Goal: Information Seeking & Learning: Understand process/instructions

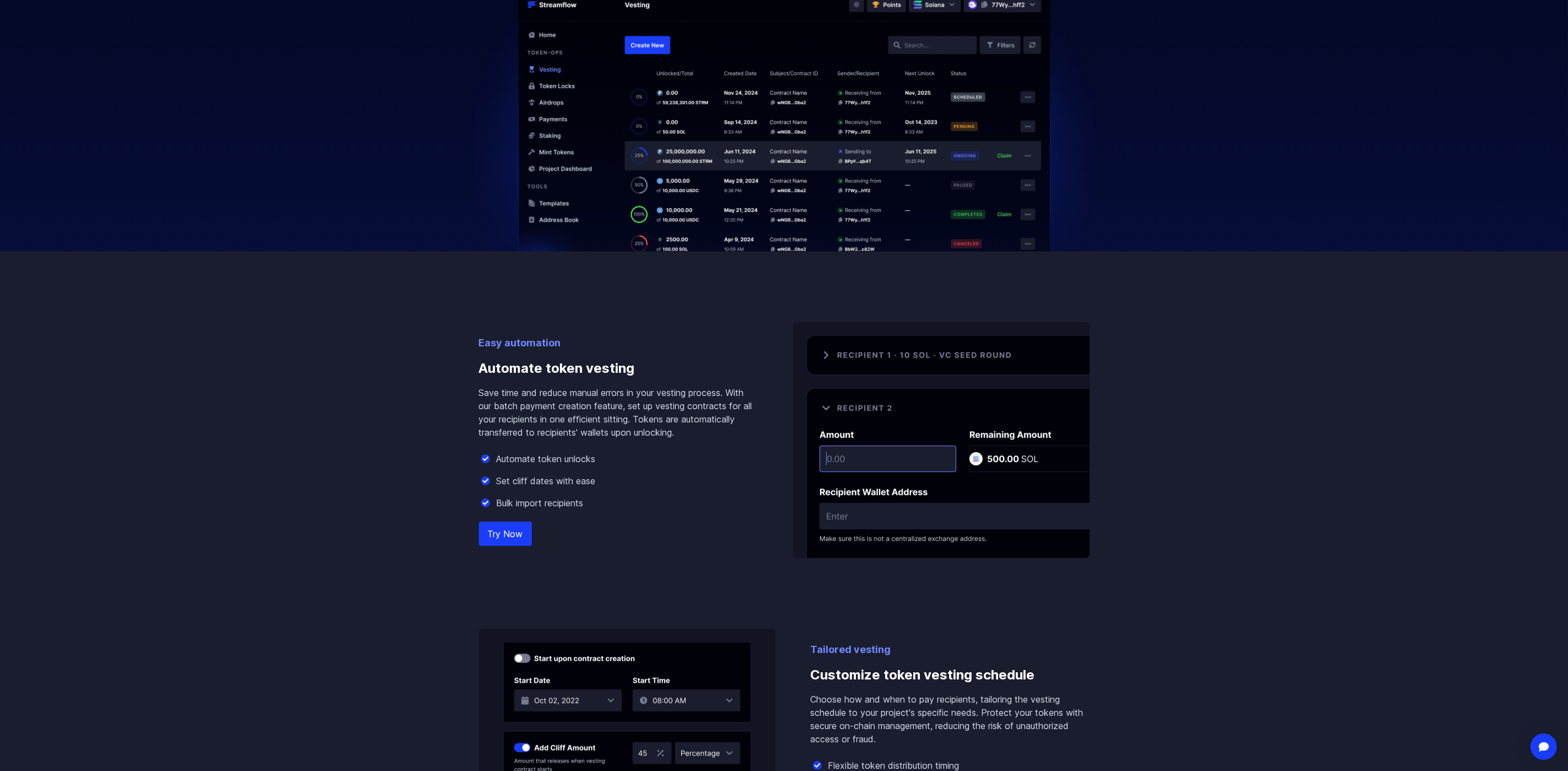
scroll to position [495, 0]
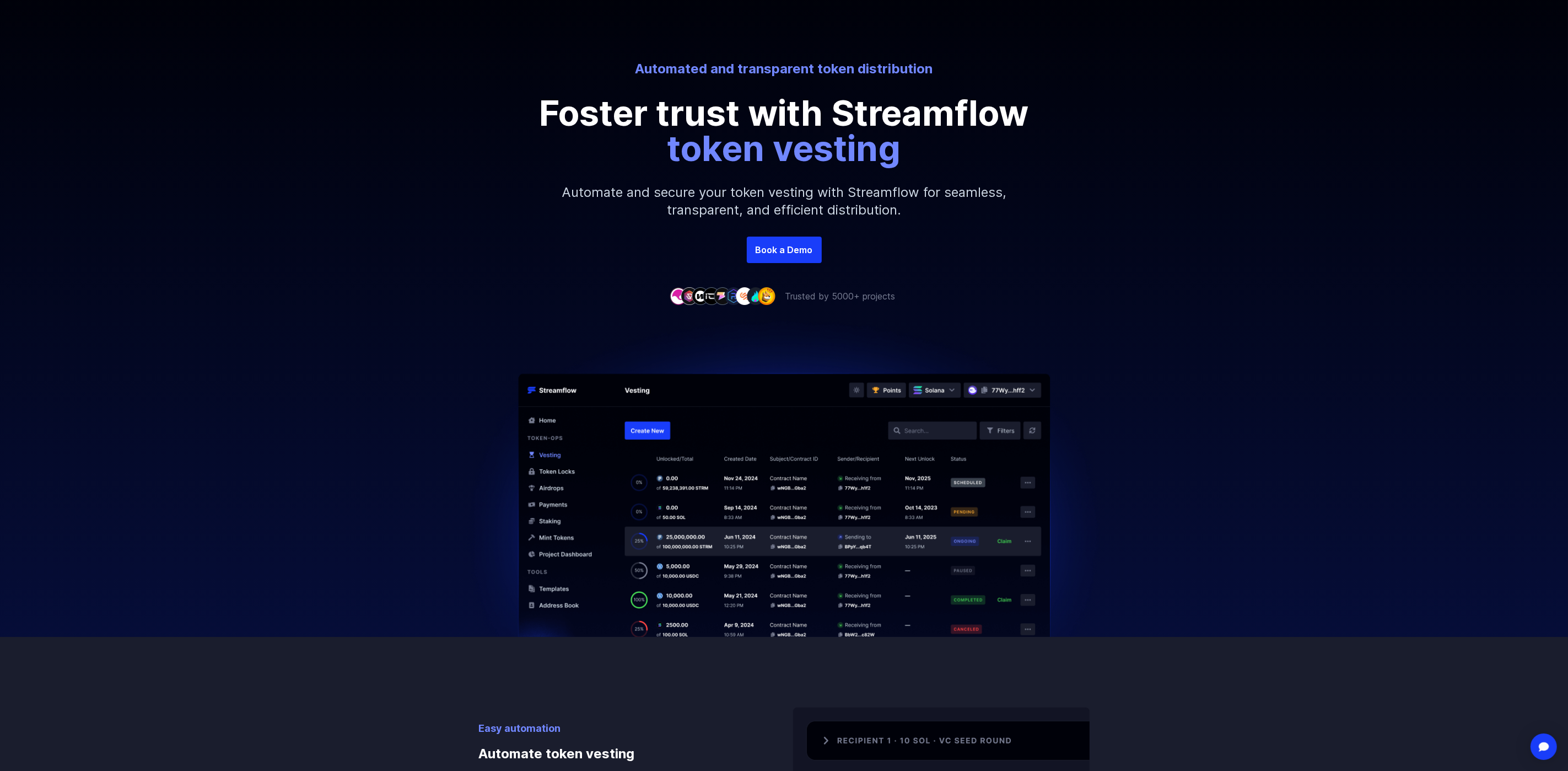
scroll to position [110, 0]
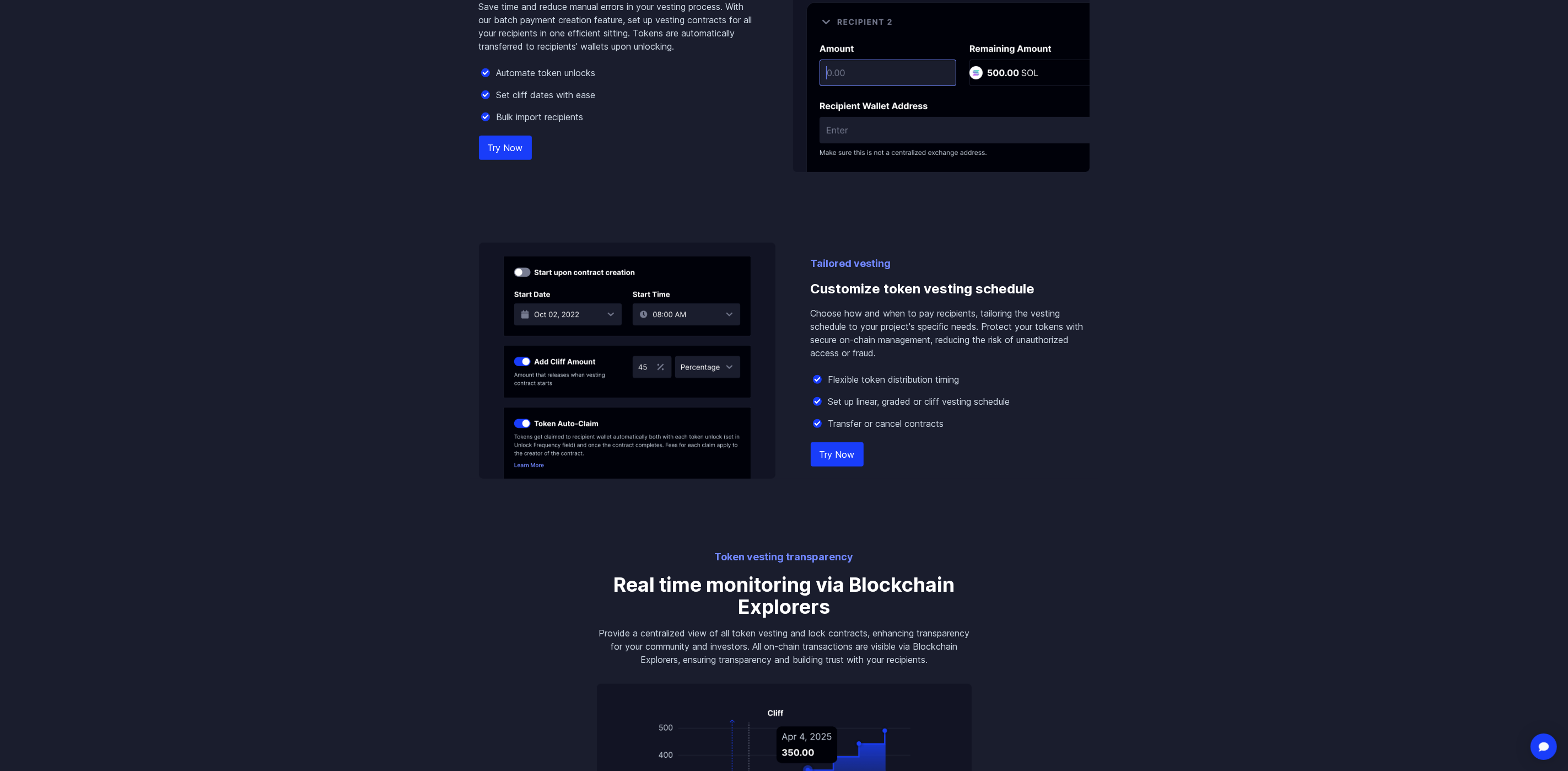
scroll to position [883, 0]
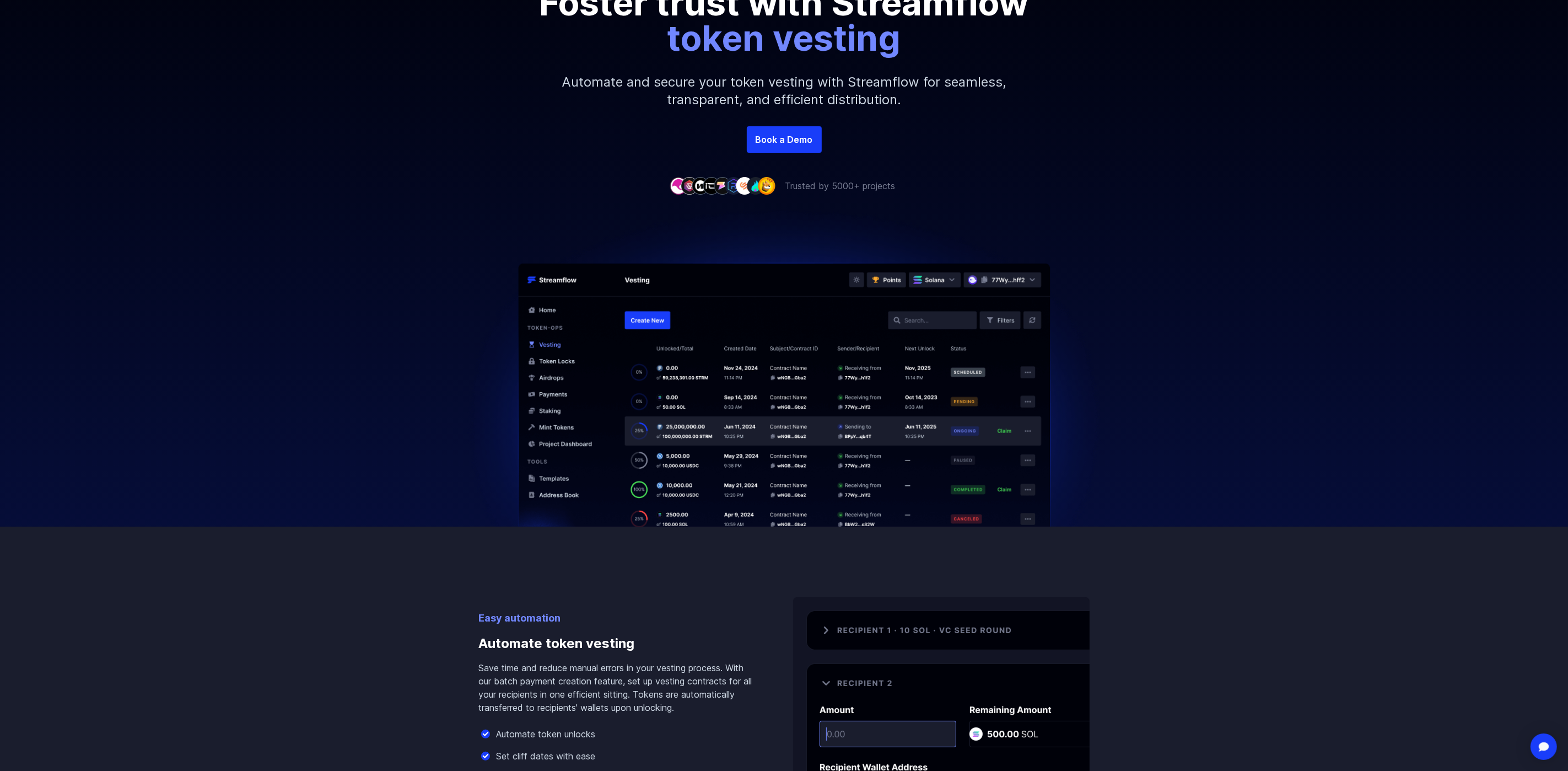
scroll to position [220, 0]
